Goal: Information Seeking & Learning: Learn about a topic

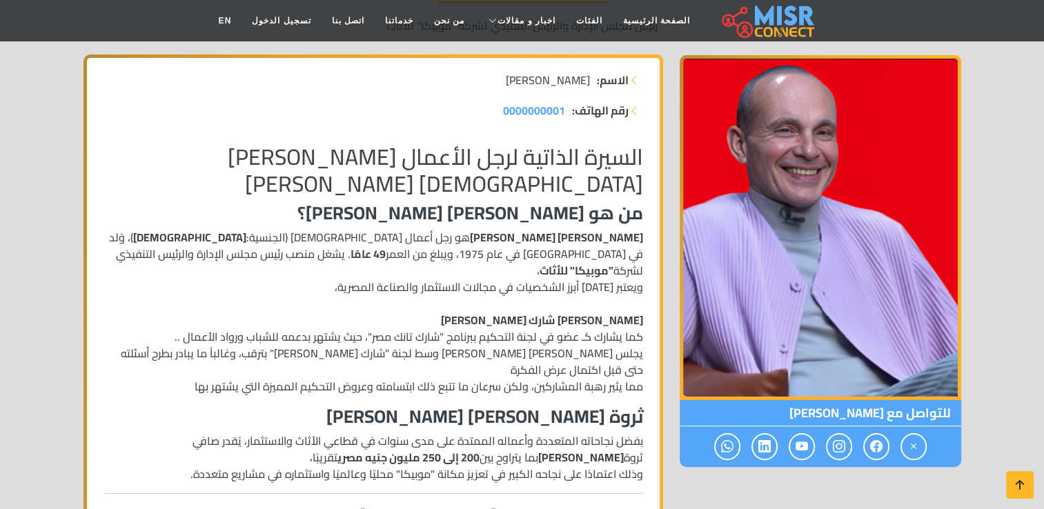
scroll to position [207, 0]
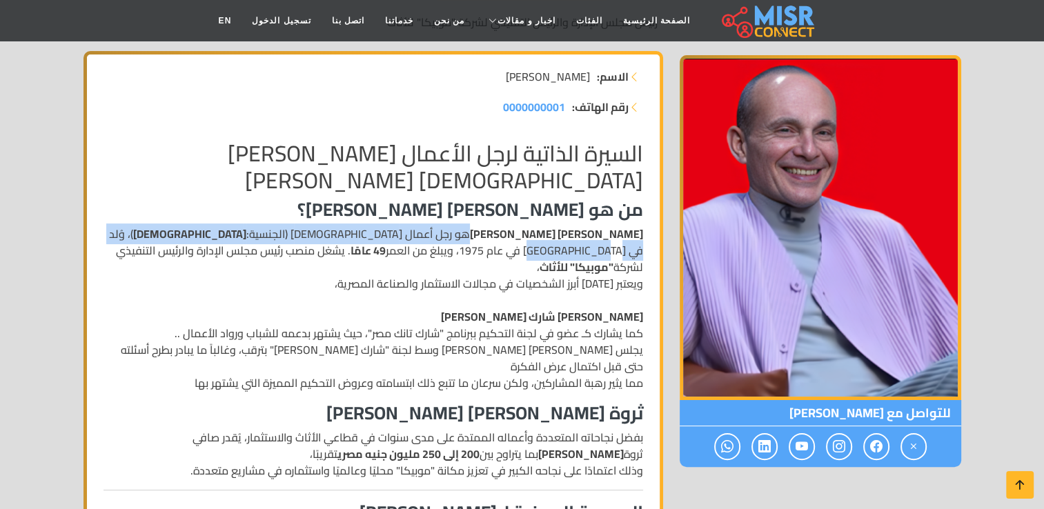
drag, startPoint x: 530, startPoint y: 233, endPoint x: 246, endPoint y: 228, distance: 284.4
click at [246, 228] on p "[PERSON_NAME] [PERSON_NAME] هو رجل أعمال [DEMOGRAPHIC_DATA] (الجنسية: [DEMOGRAP…" at bounding box center [374, 309] width 540 height 166
drag, startPoint x: 246, startPoint y: 228, endPoint x: 244, endPoint y: 244, distance: 16.0
click at [244, 244] on p "[PERSON_NAME] [PERSON_NAME] هو رجل أعمال [DEMOGRAPHIC_DATA] (الجنسية: [DEMOGRAP…" at bounding box center [374, 309] width 540 height 166
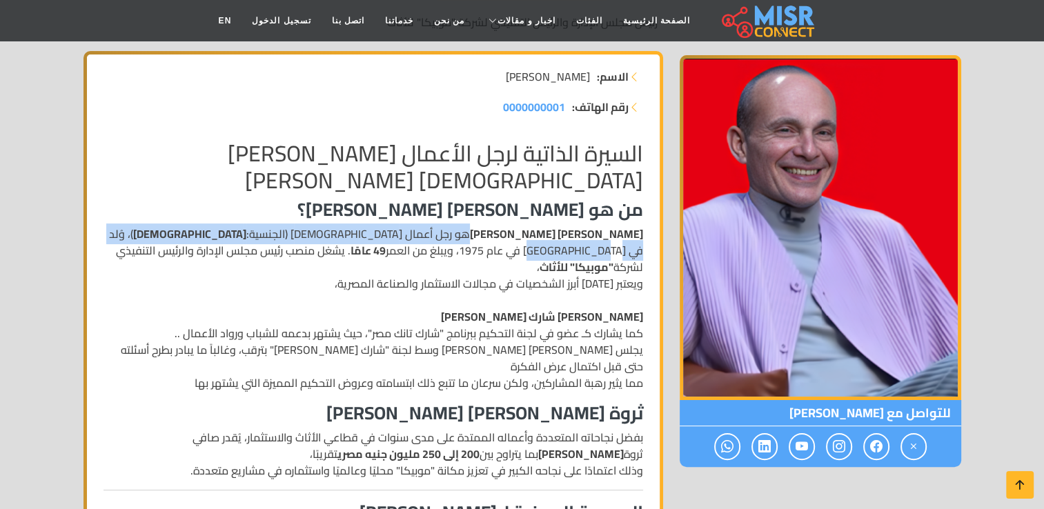
click at [244, 237] on p "[PERSON_NAME] [PERSON_NAME] هو رجل أعمال [DEMOGRAPHIC_DATA] (الجنسية: [DEMOGRAP…" at bounding box center [374, 309] width 540 height 166
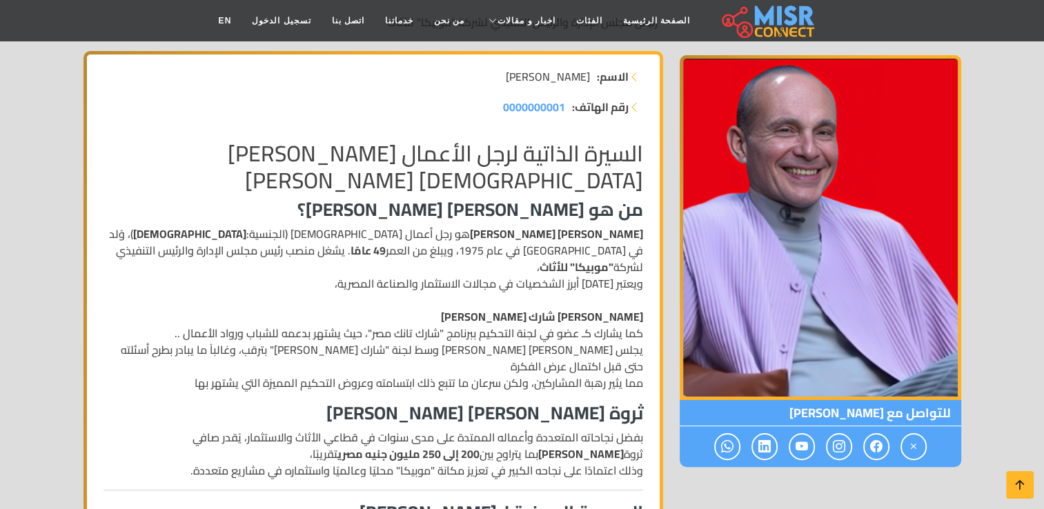
drag, startPoint x: 244, startPoint y: 237, endPoint x: 236, endPoint y: 285, distance: 48.9
click at [236, 285] on p "[PERSON_NAME] [PERSON_NAME] هو رجل أعمال [DEMOGRAPHIC_DATA] (الجنسية: [DEMOGRAP…" at bounding box center [374, 309] width 540 height 166
drag, startPoint x: 143, startPoint y: 236, endPoint x: 164, endPoint y: 236, distance: 20.7
click at [164, 236] on p "[PERSON_NAME] [PERSON_NAME] هو رجل أعمال [DEMOGRAPHIC_DATA] (الجنسية: [DEMOGRAP…" at bounding box center [374, 309] width 540 height 166
drag, startPoint x: 164, startPoint y: 236, endPoint x: 382, endPoint y: 271, distance: 221.6
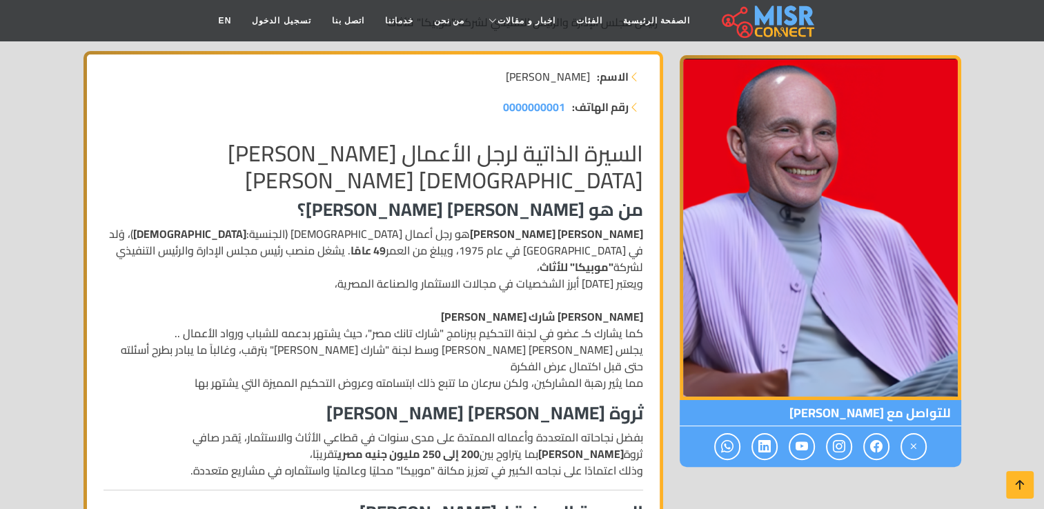
click at [382, 271] on p "[PERSON_NAME] [PERSON_NAME] هو رجل أعمال [DEMOGRAPHIC_DATA] (الجنسية: [DEMOGRAP…" at bounding box center [374, 309] width 540 height 166
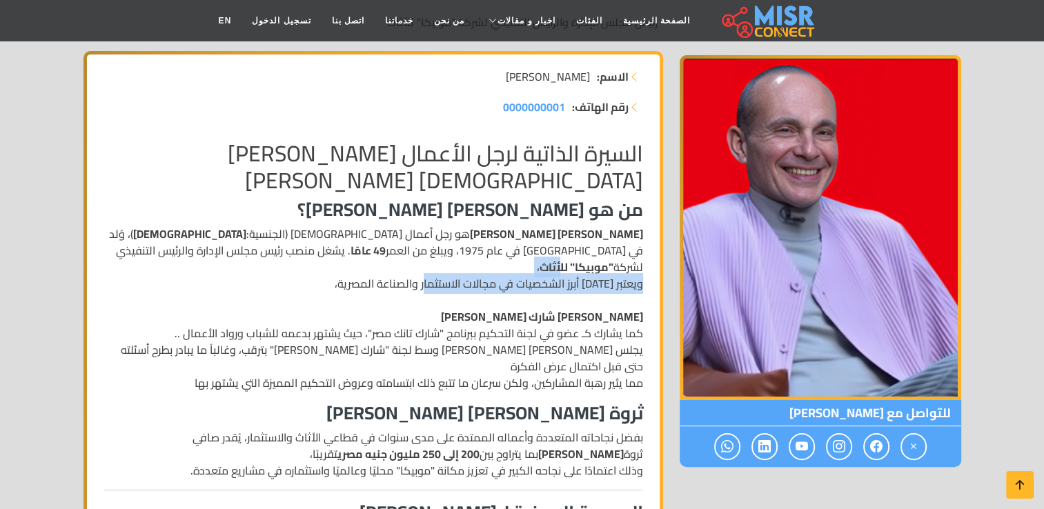
drag, startPoint x: 434, startPoint y: 257, endPoint x: 324, endPoint y: 253, distance: 109.1
click at [324, 253] on p "[PERSON_NAME] [PERSON_NAME] هو رجل أعمال [DEMOGRAPHIC_DATA] (الجنسية: [DEMOGRAP…" at bounding box center [374, 309] width 540 height 166
drag, startPoint x: 324, startPoint y: 253, endPoint x: 494, endPoint y: 266, distance: 169.6
click at [494, 266] on p "[PERSON_NAME] [PERSON_NAME] هو رجل أعمال [DEMOGRAPHIC_DATA] (الجنسية: [DEMOGRAP…" at bounding box center [374, 309] width 540 height 166
click at [430, 266] on p "[PERSON_NAME] [PERSON_NAME] هو رجل أعمال [DEMOGRAPHIC_DATA] (الجنسية: [DEMOGRAP…" at bounding box center [374, 309] width 540 height 166
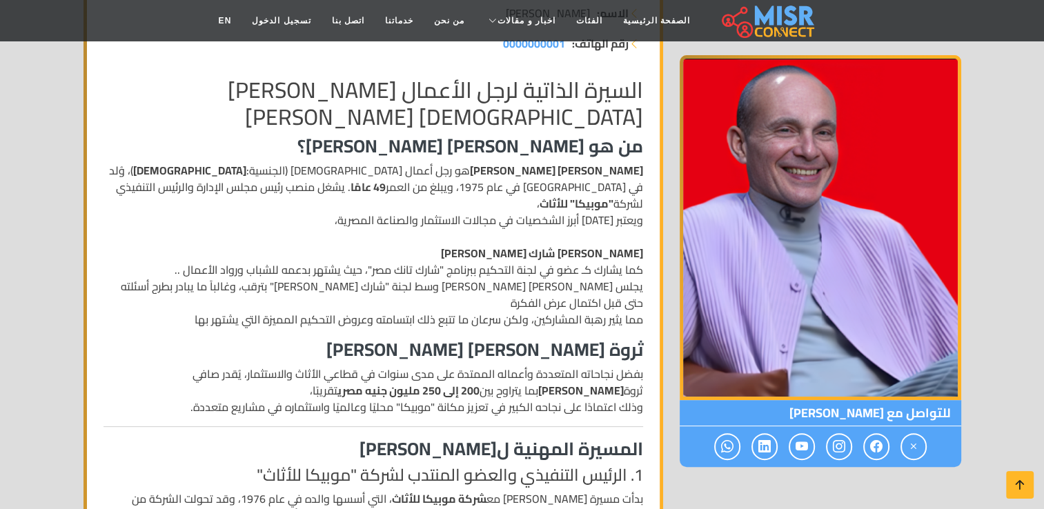
scroll to position [276, 0]
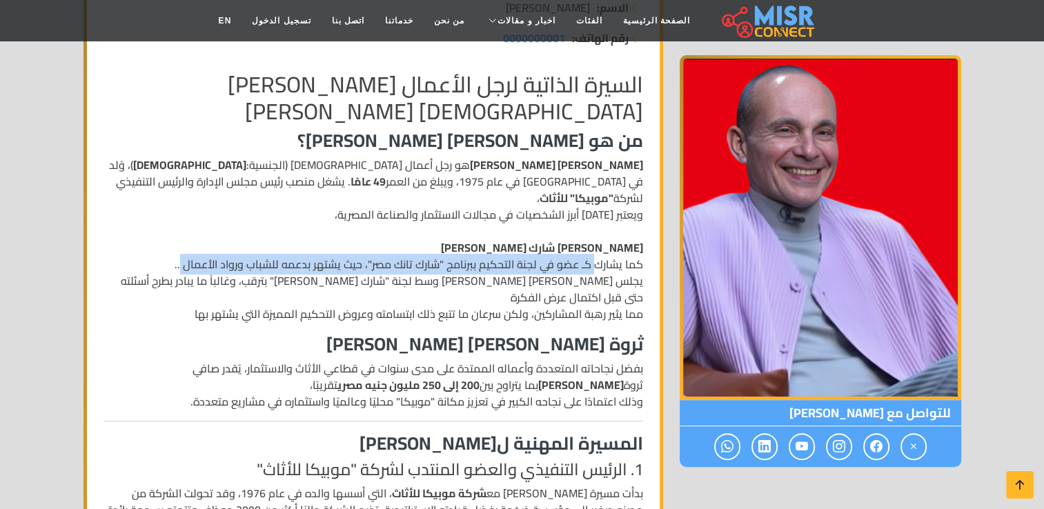
drag, startPoint x: 601, startPoint y: 251, endPoint x: 188, endPoint y: 238, distance: 413.0
click at [188, 238] on p "[PERSON_NAME] [PERSON_NAME] هو رجل أعمال [DEMOGRAPHIC_DATA] (الجنسية: [DEMOGRAP…" at bounding box center [374, 240] width 540 height 166
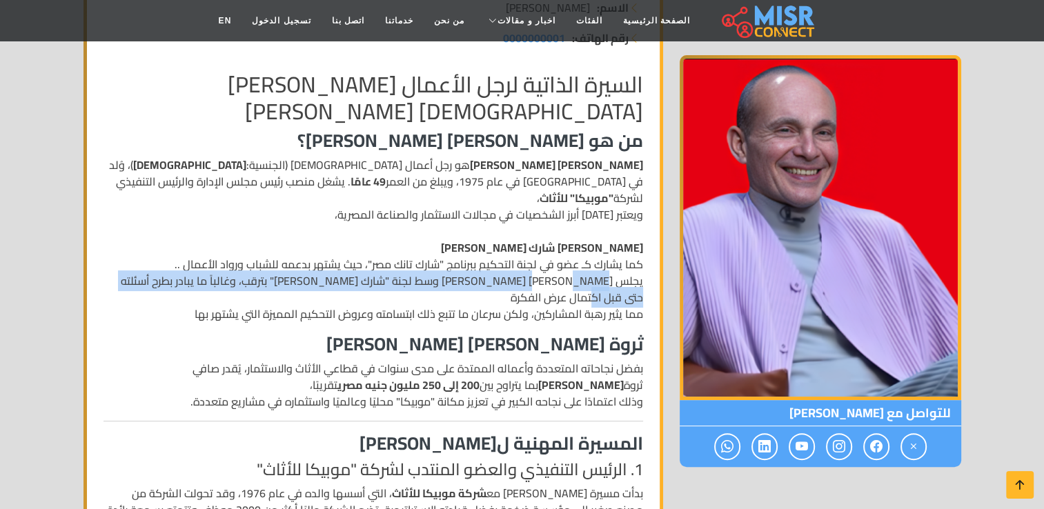
drag, startPoint x: 572, startPoint y: 267, endPoint x: 116, endPoint y: 265, distance: 456.3
click at [116, 265] on p "[PERSON_NAME] [PERSON_NAME] هو رجل أعمال [DEMOGRAPHIC_DATA] (الجنسية: [DEMOGRAP…" at bounding box center [374, 240] width 540 height 166
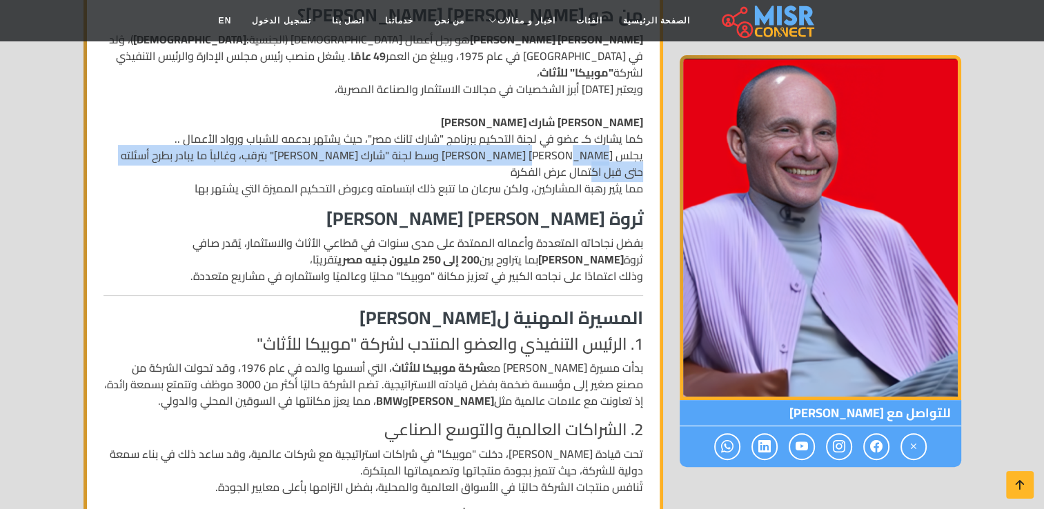
scroll to position [414, 0]
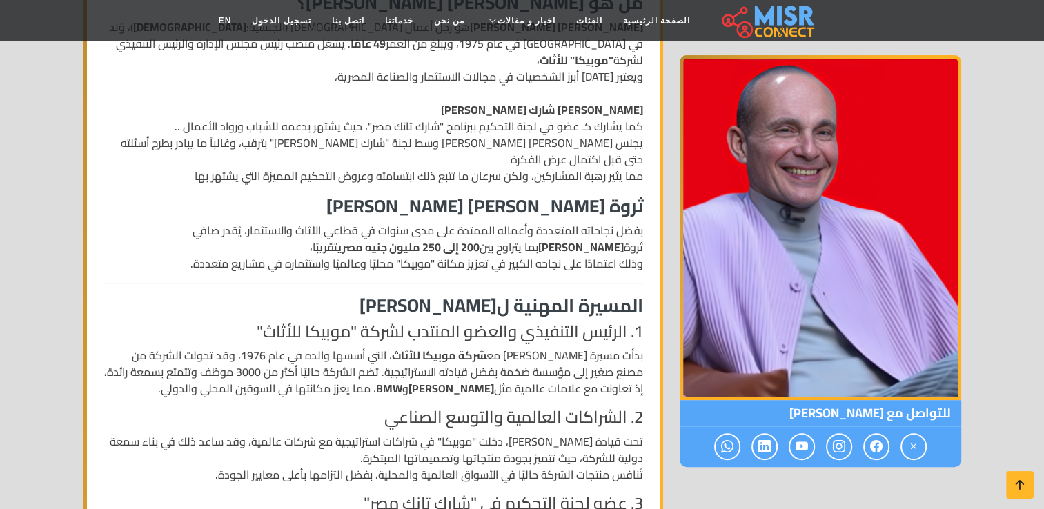
click at [545, 224] on p "بفضل نجاحاته المتعددة وأعماله الممتدة على مدى سنوات في قطاعي الأثاث والاستثمار،…" at bounding box center [374, 247] width 540 height 50
click at [546, 224] on p "بفضل نجاحاته المتعددة وأعماله الممتدة على مدى سنوات في قطاعي الأثاث والاستثمار،…" at bounding box center [374, 247] width 540 height 50
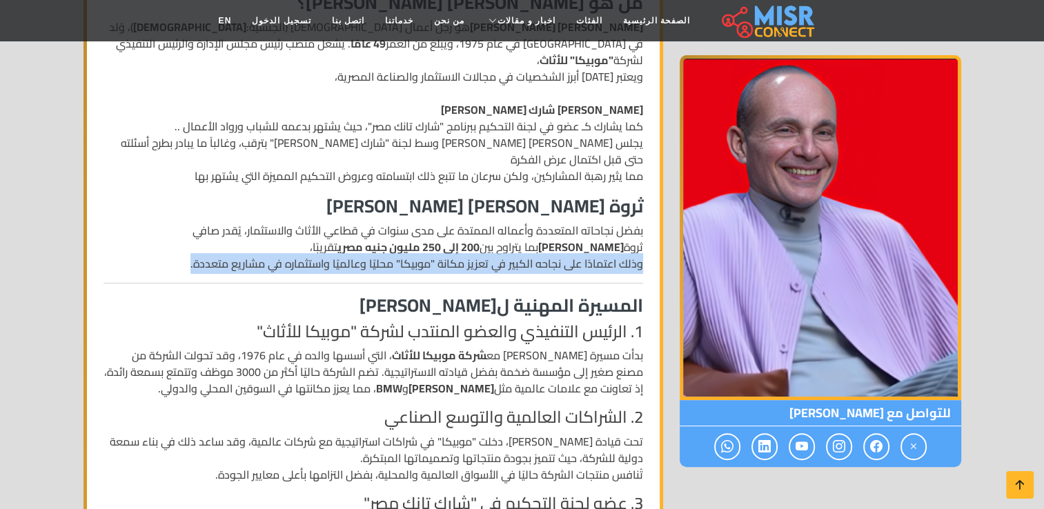
click at [546, 224] on p "بفضل نجاحاته المتعددة وأعماله الممتدة على مدى سنوات في قطاعي الأثاث والاستثمار،…" at bounding box center [374, 247] width 540 height 50
click at [551, 228] on p "بفضل نجاحاته المتعددة وأعماله الممتدة على مدى سنوات في قطاعي الأثاث والاستثمار،…" at bounding box center [374, 247] width 540 height 50
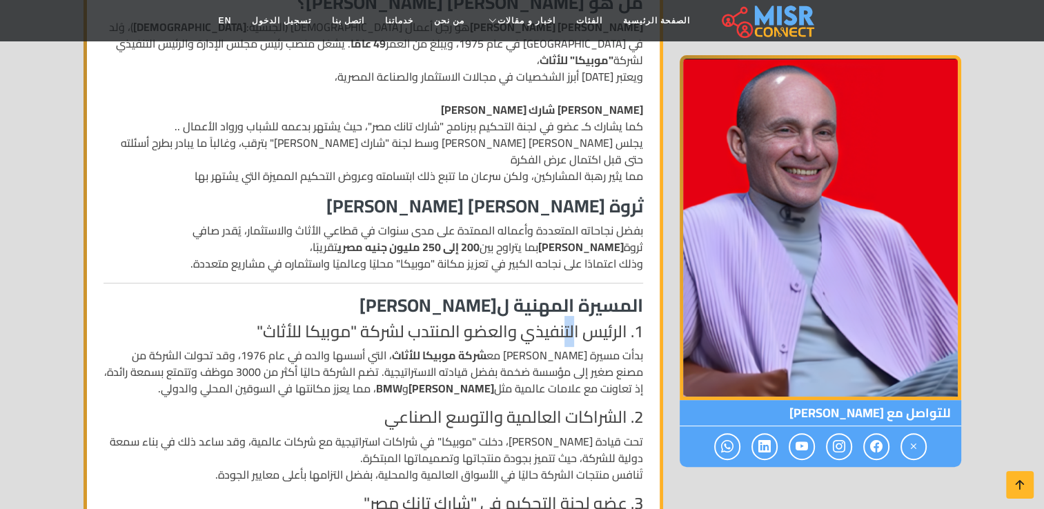
drag, startPoint x: 551, startPoint y: 228, endPoint x: 572, endPoint y: 300, distance: 74.1
click at [572, 322] on h4 "1. الرئيس التنفيذي والعضو المنتدب لشركة "موبيكا للأثاث"" at bounding box center [374, 332] width 540 height 20
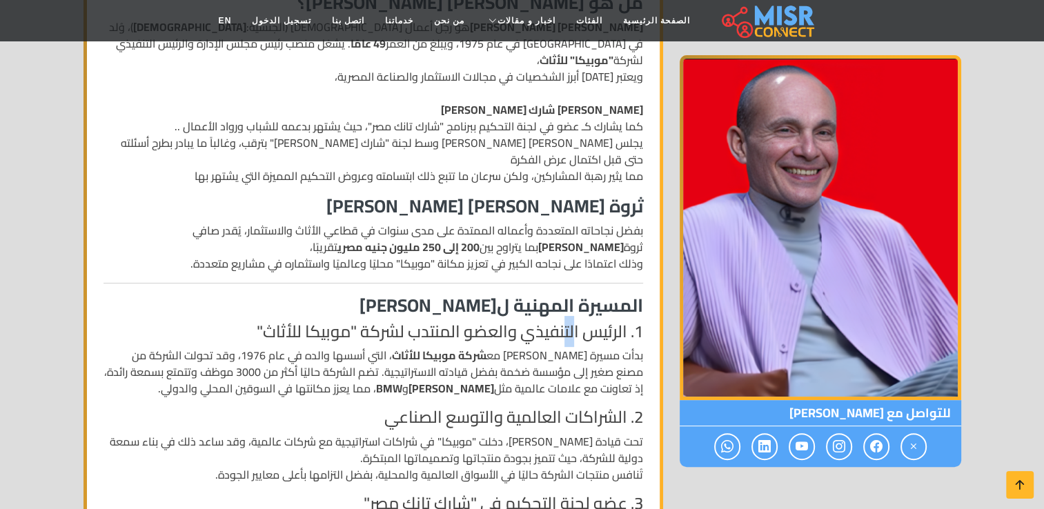
click at [572, 322] on h4 "1. الرئيس التنفيذي والعضو المنتدب لشركة "موبيكا للأثاث"" at bounding box center [374, 332] width 540 height 20
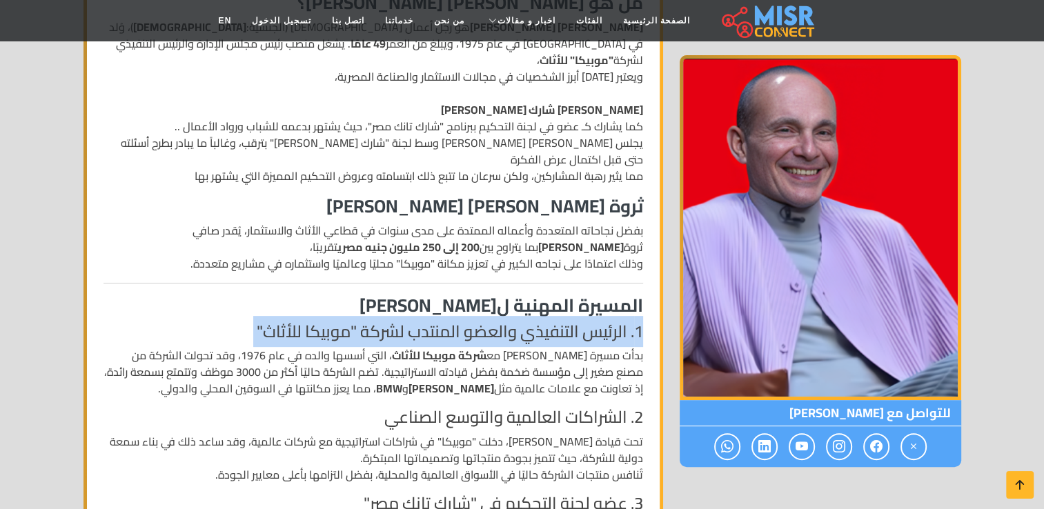
click at [572, 322] on h4 "1. الرئيس التنفيذي والعضو المنتدب لشركة "موبيكا للأثاث"" at bounding box center [374, 332] width 540 height 20
click at [437, 322] on h4 "1. الرئيس التنفيذي والعضو المنتدب لشركة "موبيكا للأثاث"" at bounding box center [374, 332] width 540 height 20
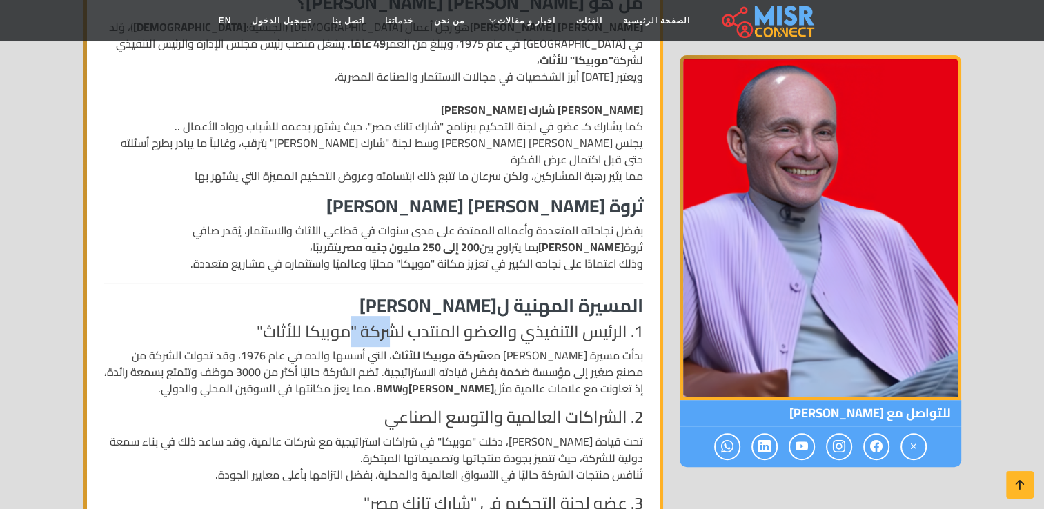
drag, startPoint x: 391, startPoint y: 297, endPoint x: 348, endPoint y: 304, distance: 44.1
click at [348, 322] on h4 "1. الرئيس التنفيذي والعضو المنتدب لشركة "موبيكا للأثاث"" at bounding box center [374, 332] width 540 height 20
click at [347, 322] on h4 "1. الرئيس التنفيذي والعضو المنتدب لشركة "موبيكا للأثاث"" at bounding box center [374, 332] width 540 height 20
click at [348, 322] on h4 "1. الرئيس التنفيذي والعضو المنتدب لشركة "موبيكا للأثاث"" at bounding box center [374, 332] width 540 height 20
click at [332, 322] on h4 "1. الرئيس التنفيذي والعضو المنتدب لشركة "موبيكا للأثاث"" at bounding box center [374, 332] width 540 height 20
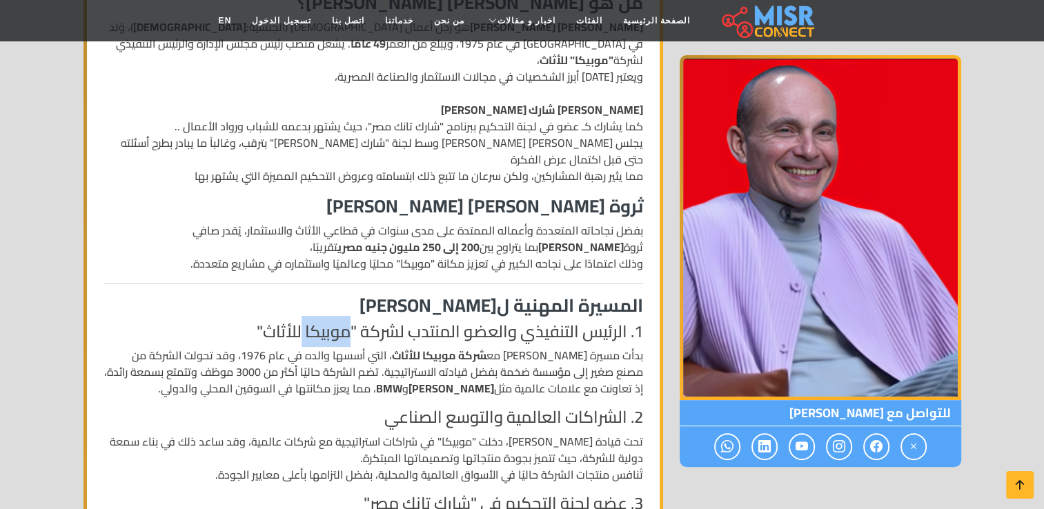
click at [332, 322] on h4 "1. الرئيس التنفيذي والعضو المنتدب لشركة "موبيكا للأثاث"" at bounding box center [374, 332] width 540 height 20
drag, startPoint x: 332, startPoint y: 296, endPoint x: 286, endPoint y: 291, distance: 45.8
click at [286, 322] on h4 "1. الرئيس التنفيذي والعضو المنتدب لشركة "موبيكا للأثاث"" at bounding box center [374, 332] width 540 height 20
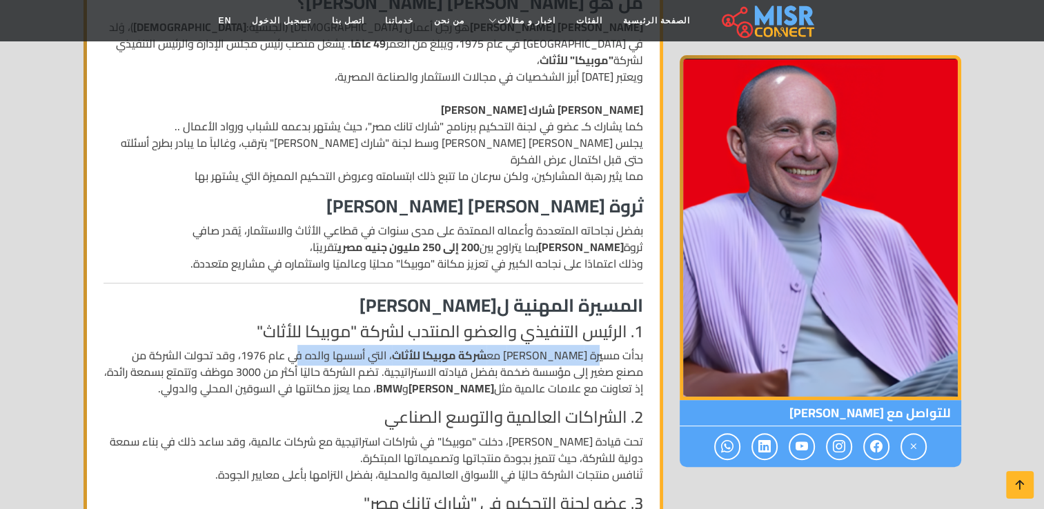
drag, startPoint x: 598, startPoint y: 314, endPoint x: 318, endPoint y: 313, distance: 280.3
click at [318, 347] on p "بدأت مسيرة [PERSON_NAME] مع شركة موبيكا للأثاث ، التي أسسها والده في عام 1976، …" at bounding box center [374, 372] width 540 height 50
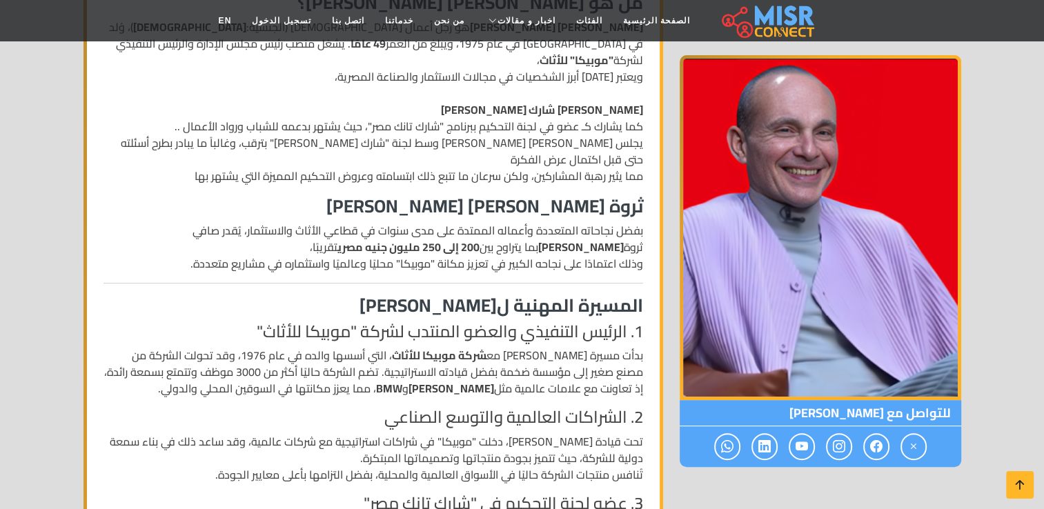
drag, startPoint x: 318, startPoint y: 313, endPoint x: 282, endPoint y: 322, distance: 37.8
click at [282, 347] on p "بدأت مسيرة [PERSON_NAME] مع شركة موبيكا للأثاث ، التي أسسها والده في عام 1976، …" at bounding box center [374, 372] width 540 height 50
drag, startPoint x: 256, startPoint y: 321, endPoint x: 104, endPoint y: 326, distance: 151.9
click at [104, 347] on p "بدأت مسيرة [PERSON_NAME] مع شركة موبيكا للأثاث ، التي أسسها والده في عام 1976، …" at bounding box center [374, 372] width 540 height 50
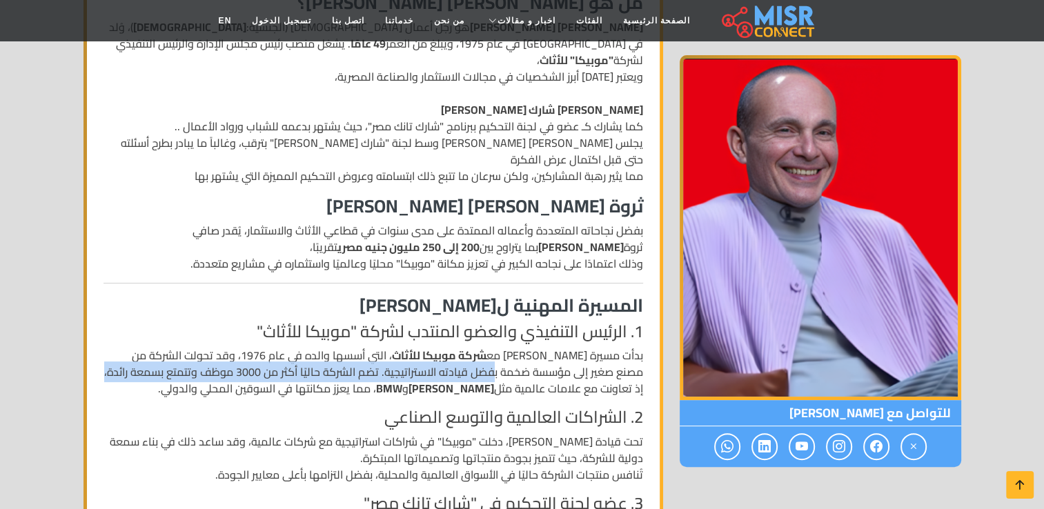
drag, startPoint x: 546, startPoint y: 338, endPoint x: 163, endPoint y: 344, distance: 383.2
click at [163, 347] on p "بدأت مسيرة [PERSON_NAME] مع شركة موبيكا للأثاث ، التي أسسها والده في عام 1976، …" at bounding box center [374, 372] width 540 height 50
drag, startPoint x: 596, startPoint y: 360, endPoint x: 425, endPoint y: 362, distance: 171.9
click at [425, 362] on p "بدأت مسيرة [PERSON_NAME] مع شركة موبيكا للأثاث ، التي أسسها والده في عام 1976، …" at bounding box center [374, 372] width 540 height 50
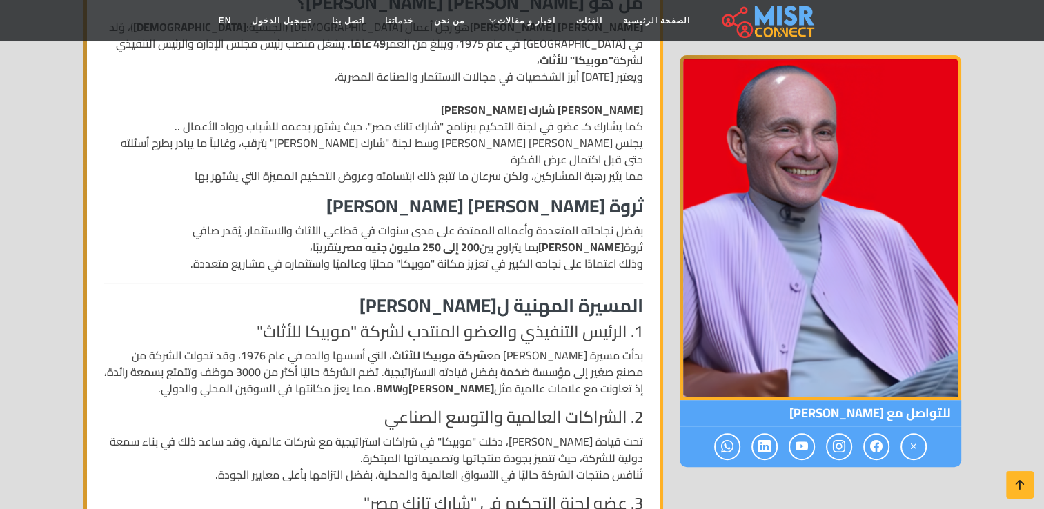
drag, startPoint x: 425, startPoint y: 362, endPoint x: 398, endPoint y: 360, distance: 26.4
click at [398, 378] on strong "BMW" at bounding box center [389, 388] width 26 height 21
drag, startPoint x: 398, startPoint y: 360, endPoint x: 185, endPoint y: 353, distance: 213.4
click at [185, 353] on p "بدأت مسيرة [PERSON_NAME] مع شركة موبيكا للأثاث ، التي أسسها والده في عام 1976، …" at bounding box center [374, 372] width 540 height 50
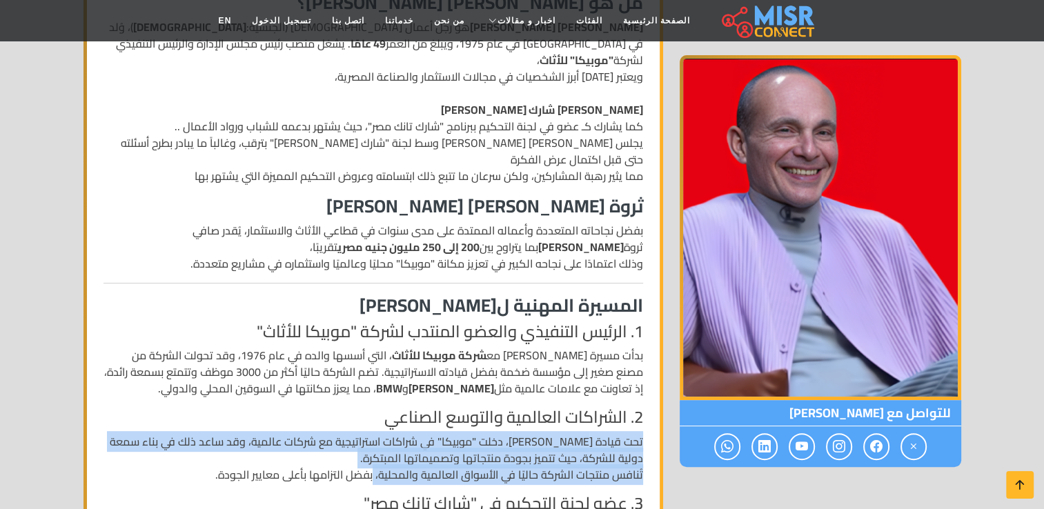
drag, startPoint x: 646, startPoint y: 409, endPoint x: 376, endPoint y: 443, distance: 272.7
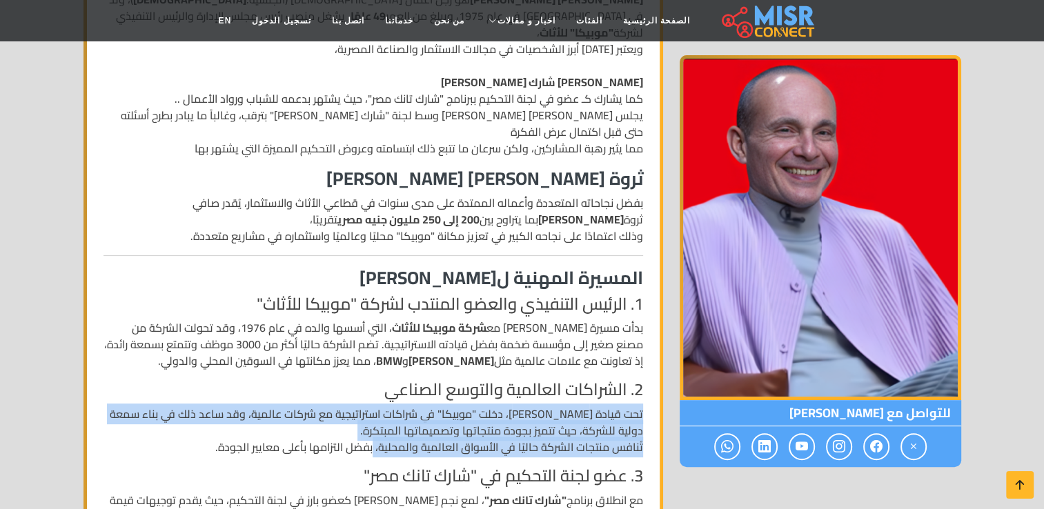
scroll to position [552, 0]
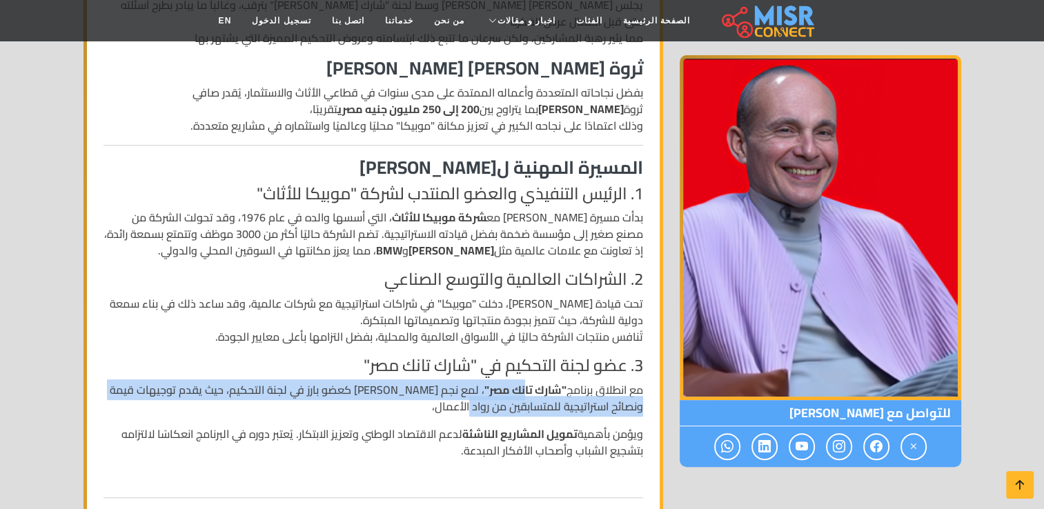
drag, startPoint x: 523, startPoint y: 358, endPoint x: 492, endPoint y: 376, distance: 35.3
click at [492, 382] on p "مع انطلاق برنامج "شارك تانك مصر" ، لمع نجم [PERSON_NAME] كعضو بارز في لجنة التح…" at bounding box center [374, 398] width 540 height 33
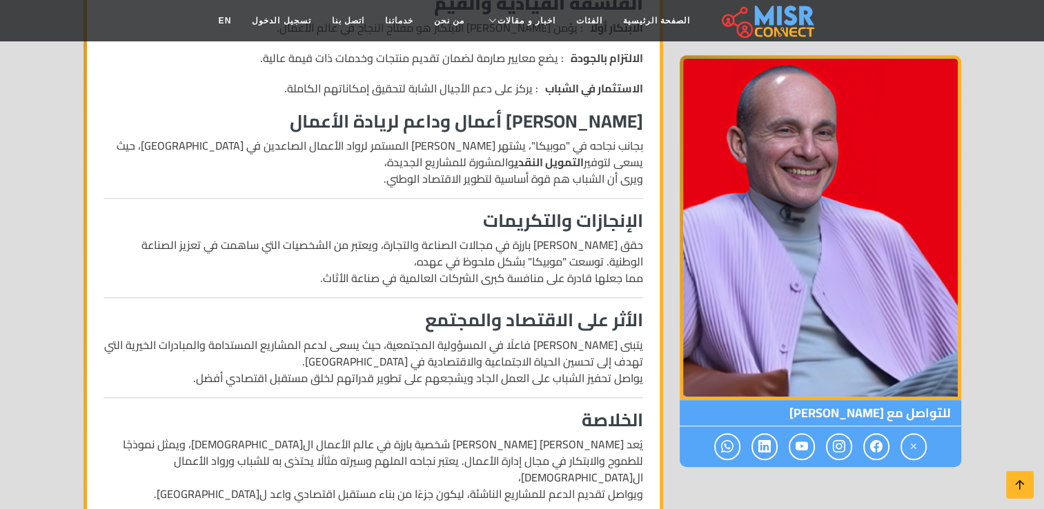
scroll to position [1312, 0]
